Goal: Task Accomplishment & Management: Manage account settings

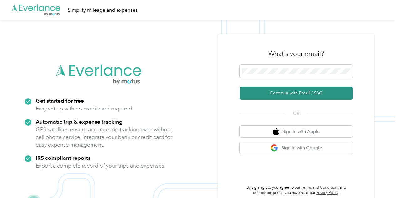
click at [299, 97] on button "Continue with Email / SSO" at bounding box center [296, 92] width 113 height 13
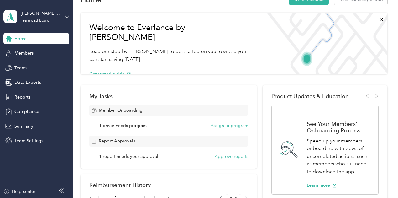
scroll to position [31, 0]
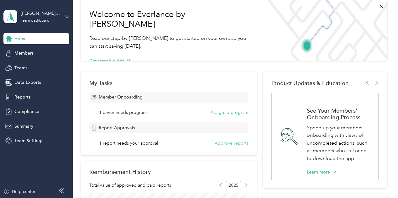
click at [226, 143] on button "Approve reports" at bounding box center [232, 143] width 34 height 7
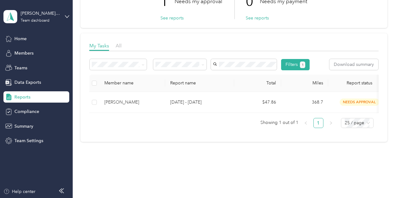
scroll to position [63, 0]
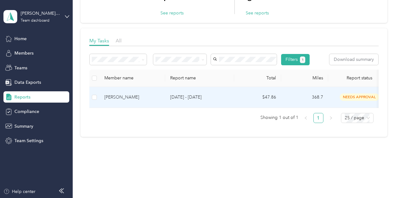
click at [115, 101] on div "[PERSON_NAME]" at bounding box center [132, 97] width 56 height 7
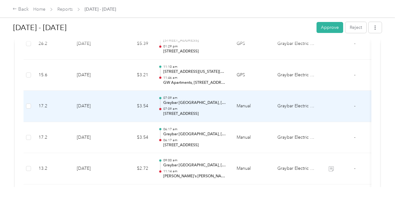
scroll to position [368, 0]
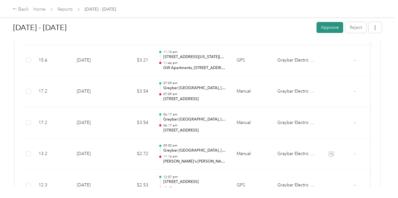
click at [326, 28] on button "Approve" at bounding box center [329, 27] width 27 height 11
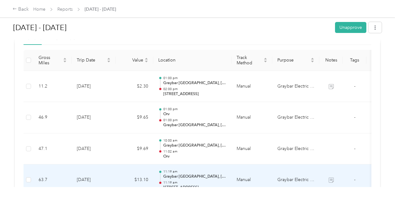
scroll to position [86, 0]
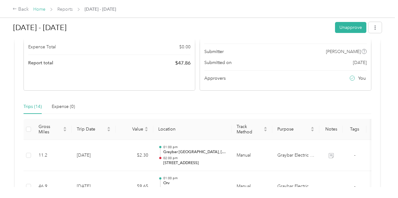
click at [43, 11] on link "Home" at bounding box center [39, 9] width 12 height 5
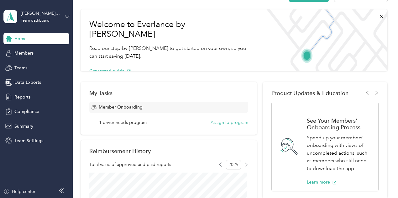
scroll to position [31, 0]
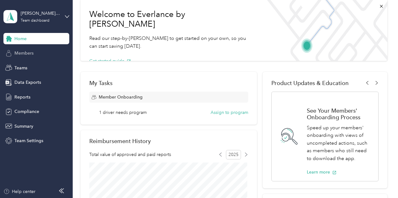
click at [21, 52] on span "Members" at bounding box center [23, 53] width 19 height 7
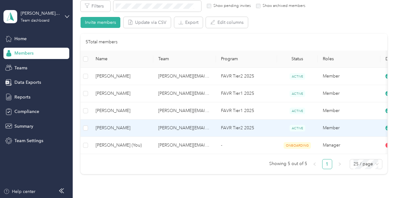
scroll to position [63, 0]
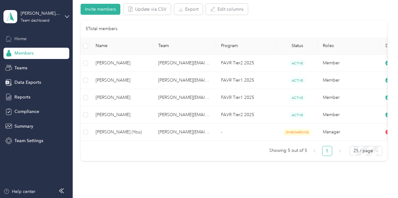
click at [18, 35] on div "Home" at bounding box center [36, 38] width 66 height 11
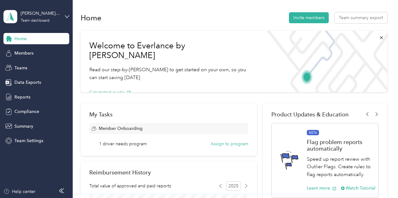
click at [23, 39] on span "Home" at bounding box center [20, 38] width 12 height 7
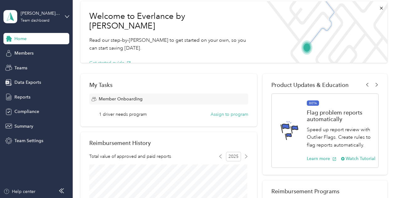
scroll to position [94, 0]
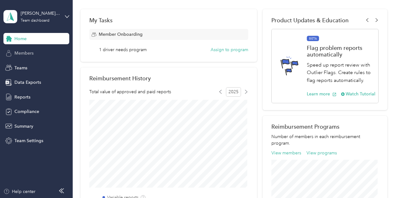
click at [24, 48] on div "Members" at bounding box center [36, 53] width 66 height 11
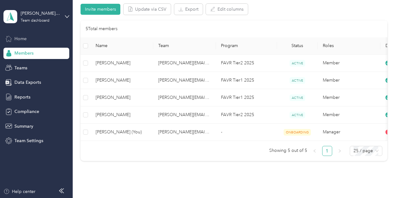
click at [20, 37] on span "Home" at bounding box center [20, 38] width 12 height 7
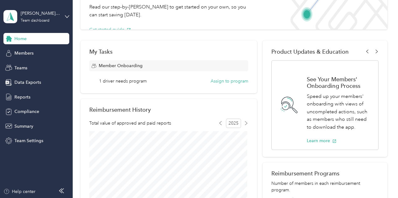
drag, startPoint x: 27, startPoint y: 55, endPoint x: 75, endPoint y: 64, distance: 49.3
click at [26, 55] on span "Members" at bounding box center [23, 53] width 19 height 7
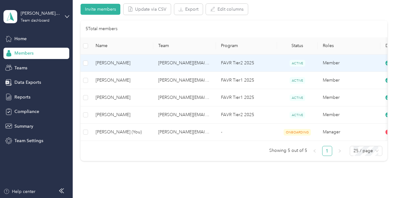
click at [107, 64] on span "[PERSON_NAME]" at bounding box center [122, 63] width 53 height 7
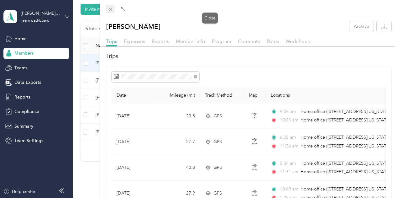
click at [113, 9] on icon at bounding box center [110, 9] width 5 height 5
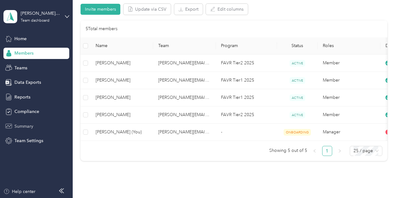
click at [24, 124] on span "Summary" at bounding box center [23, 126] width 19 height 7
